Goal: Navigation & Orientation: Find specific page/section

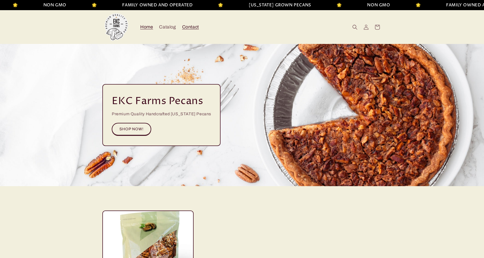
click at [182, 24] on span "Contact" at bounding box center [190, 27] width 17 height 6
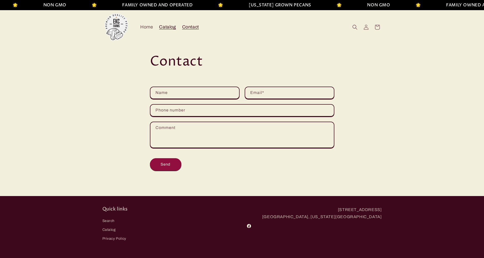
click at [167, 28] on span "Catalog" at bounding box center [167, 27] width 17 height 6
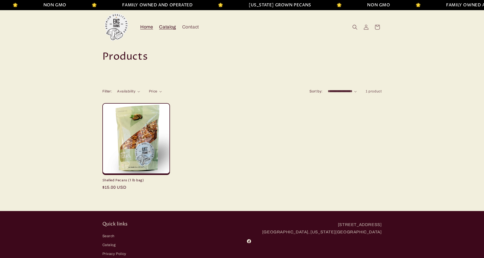
click at [152, 27] on span "Home" at bounding box center [146, 27] width 13 height 6
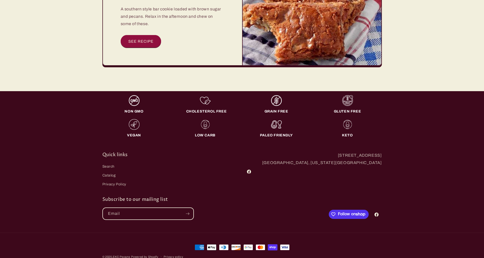
scroll to position [1591, 0]
